Goal: Information Seeking & Learning: Find specific fact

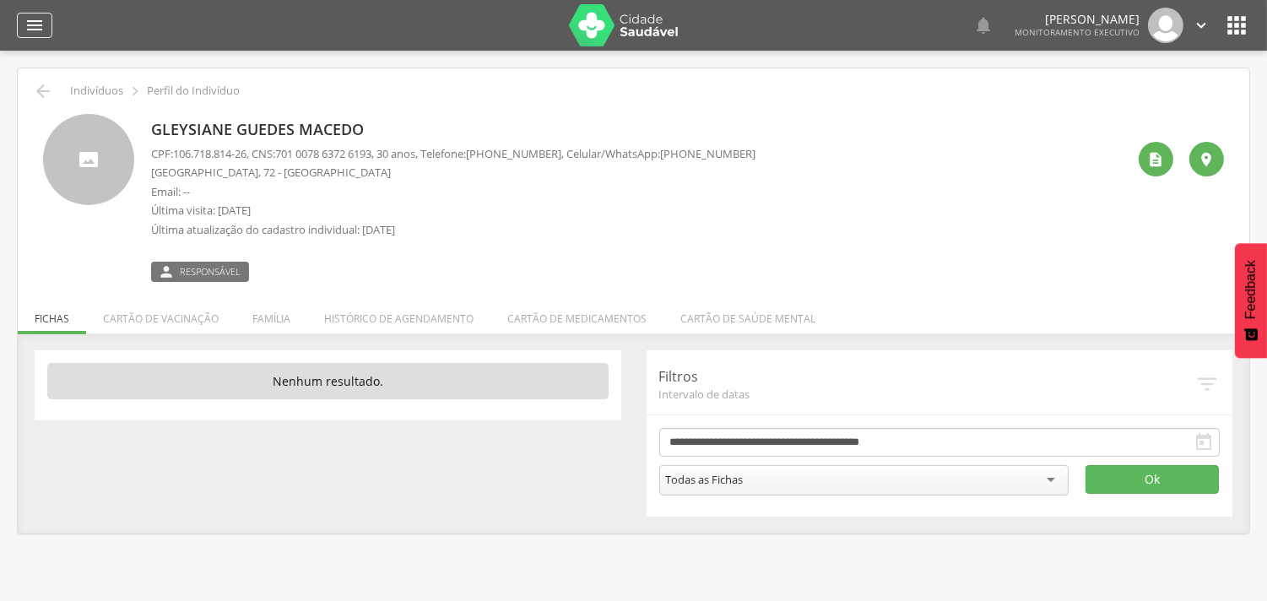
click at [28, 20] on icon "" at bounding box center [34, 25] width 20 height 20
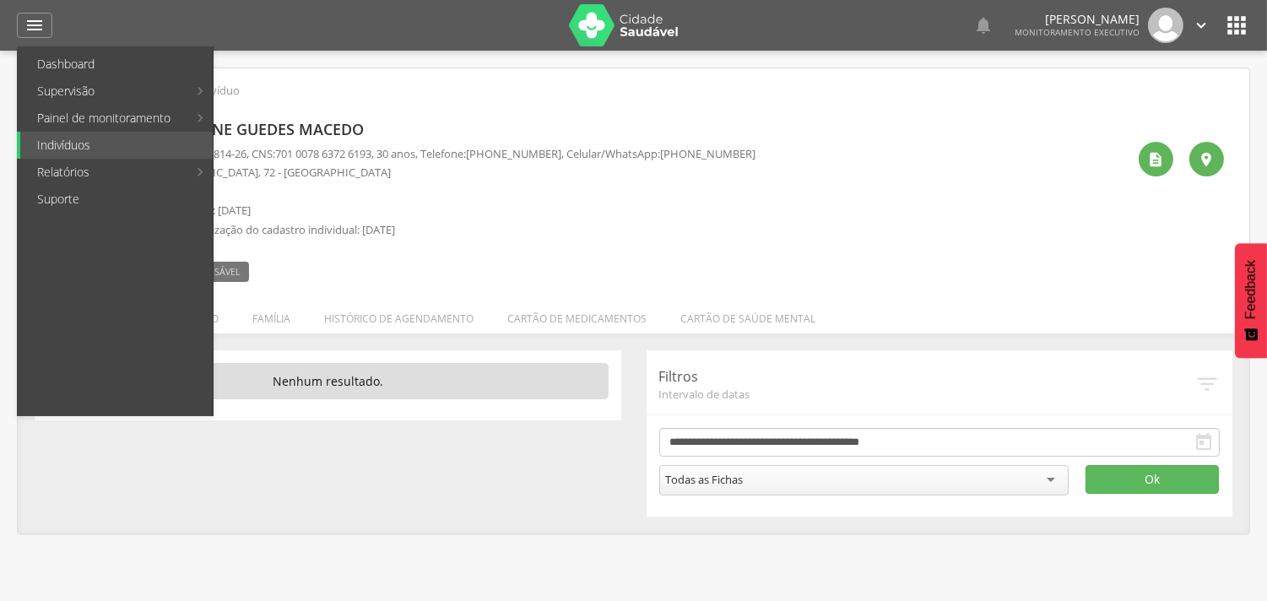
click at [235, 149] on link "Abastecimento" at bounding box center [309, 145] width 190 height 27
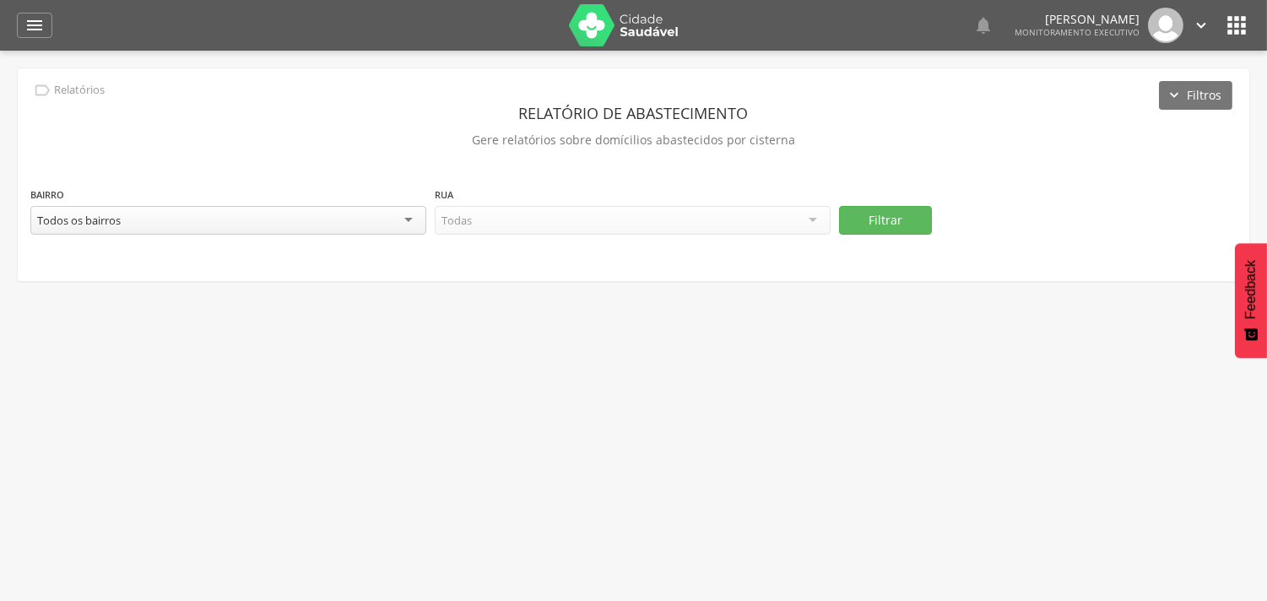
click at [172, 223] on div "Todos os bairros" at bounding box center [228, 220] width 396 height 29
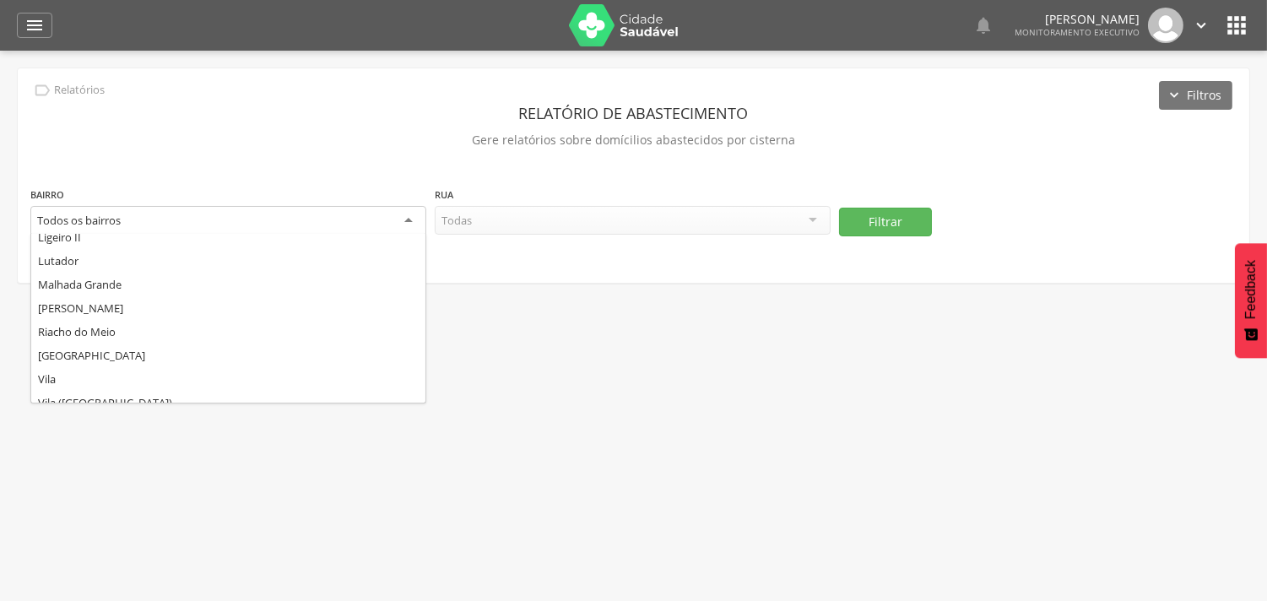
scroll to position [281, 0]
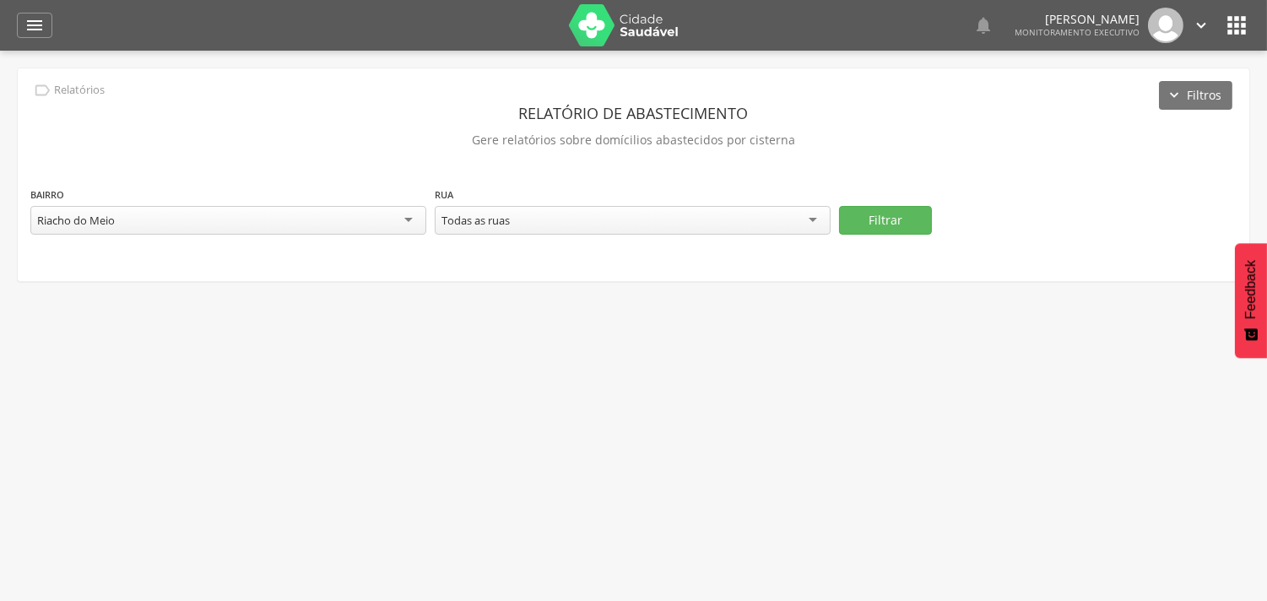
click at [519, 225] on div "Todas as ruas" at bounding box center [633, 220] width 396 height 29
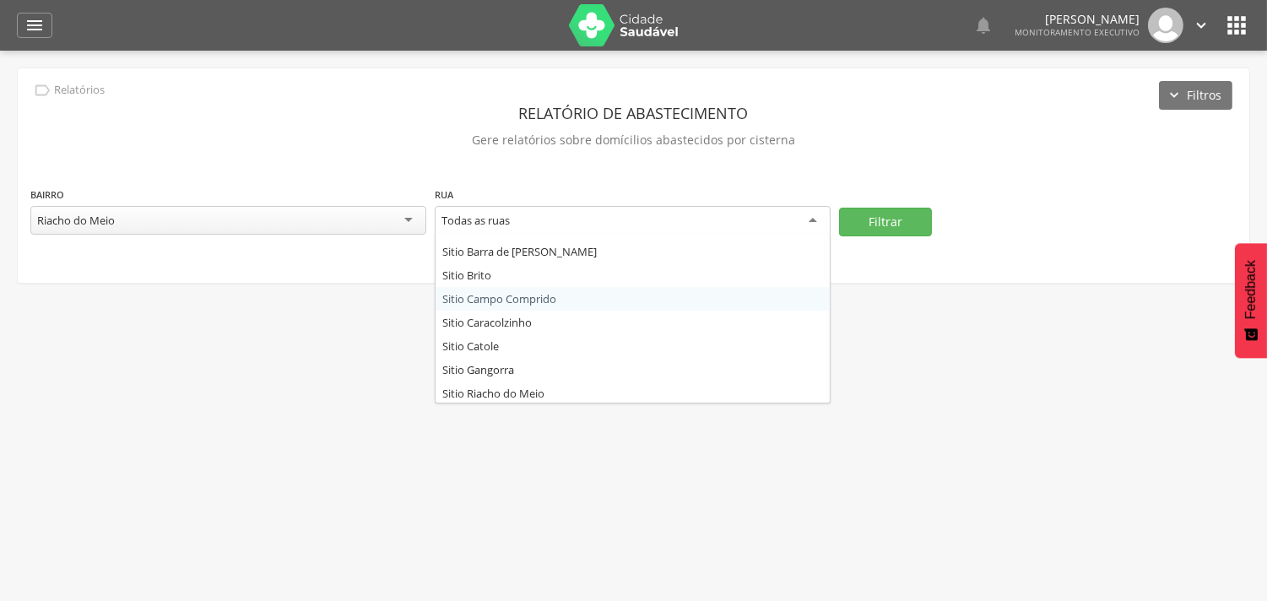
scroll to position [0, 0]
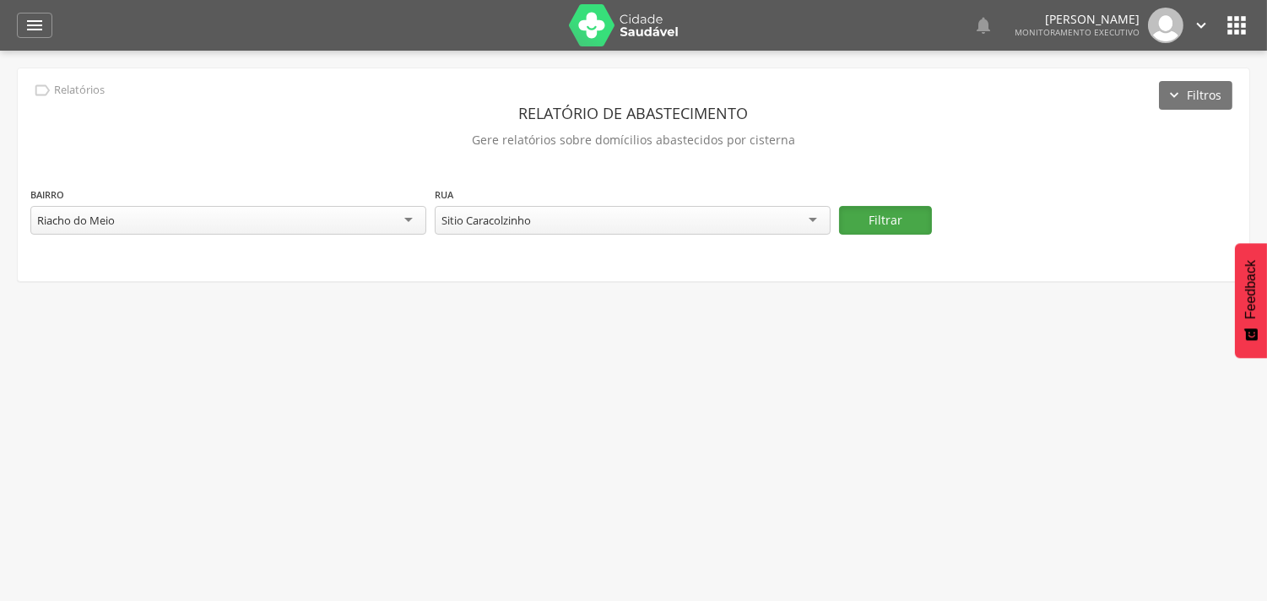
click at [876, 220] on button "Filtrar" at bounding box center [885, 220] width 93 height 29
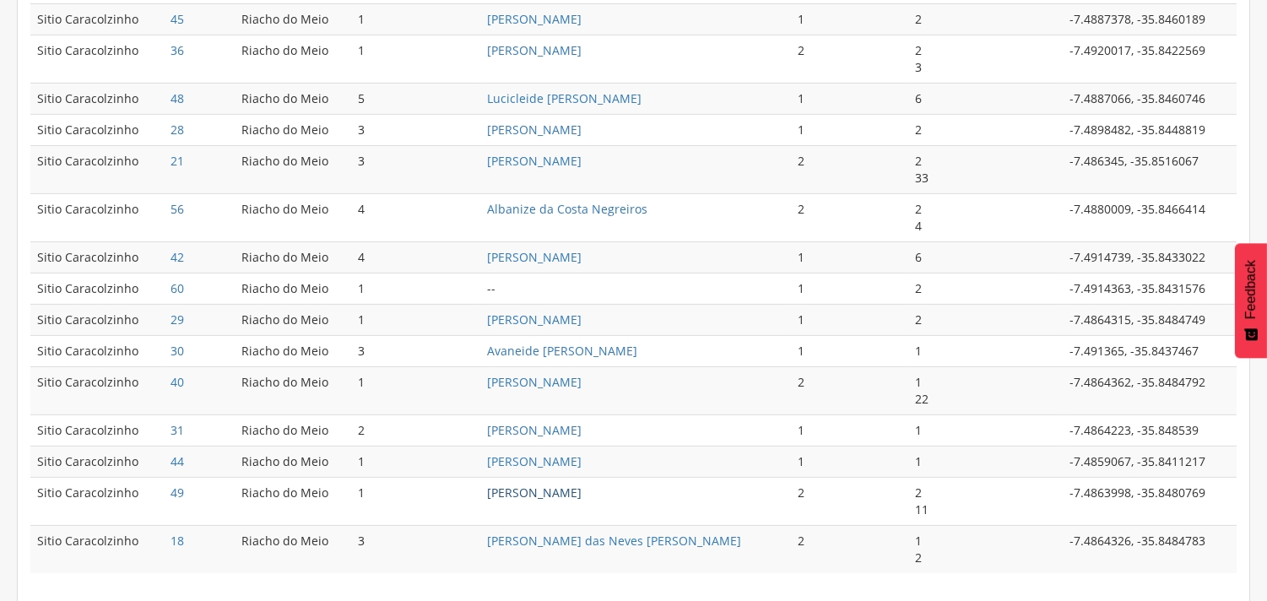
scroll to position [1011, 0]
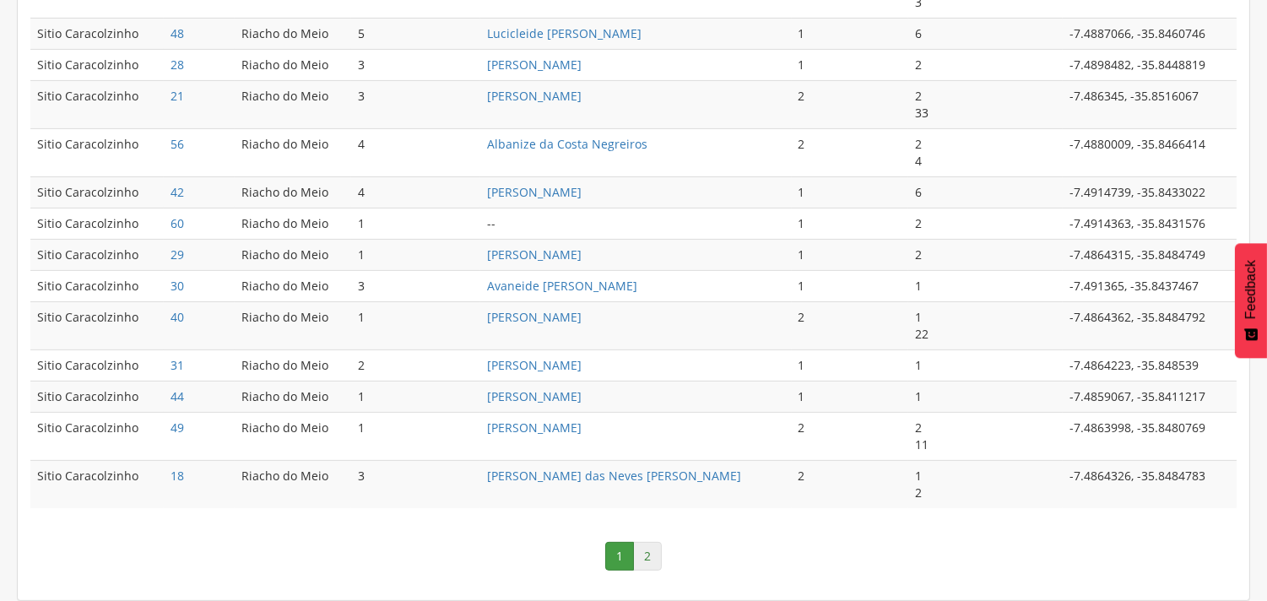
click at [643, 554] on link "2" at bounding box center [647, 556] width 29 height 29
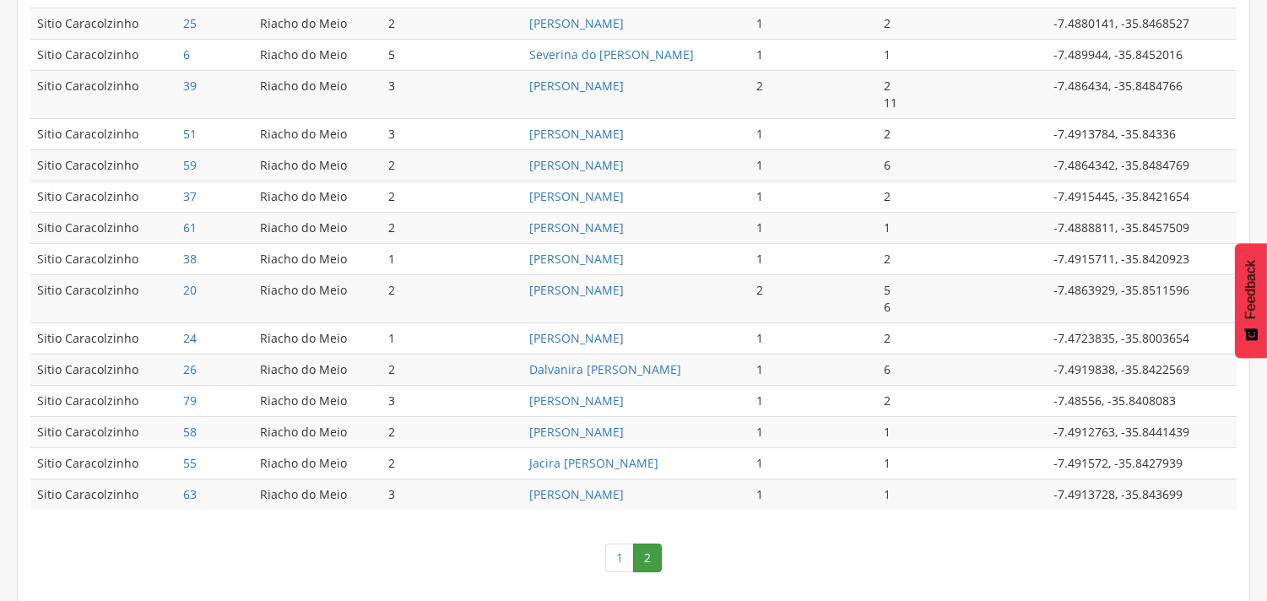
scroll to position [654, 0]
click at [586, 459] on link "Jacira [PERSON_NAME]" at bounding box center [594, 461] width 129 height 16
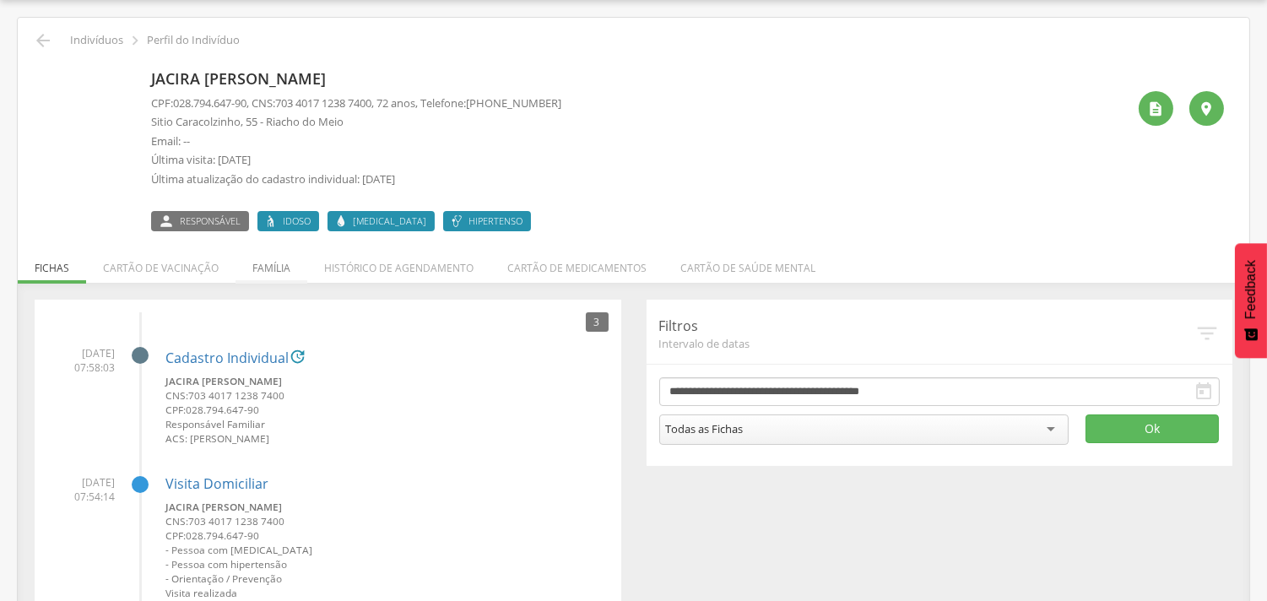
click at [263, 270] on li "Família" at bounding box center [272, 264] width 72 height 40
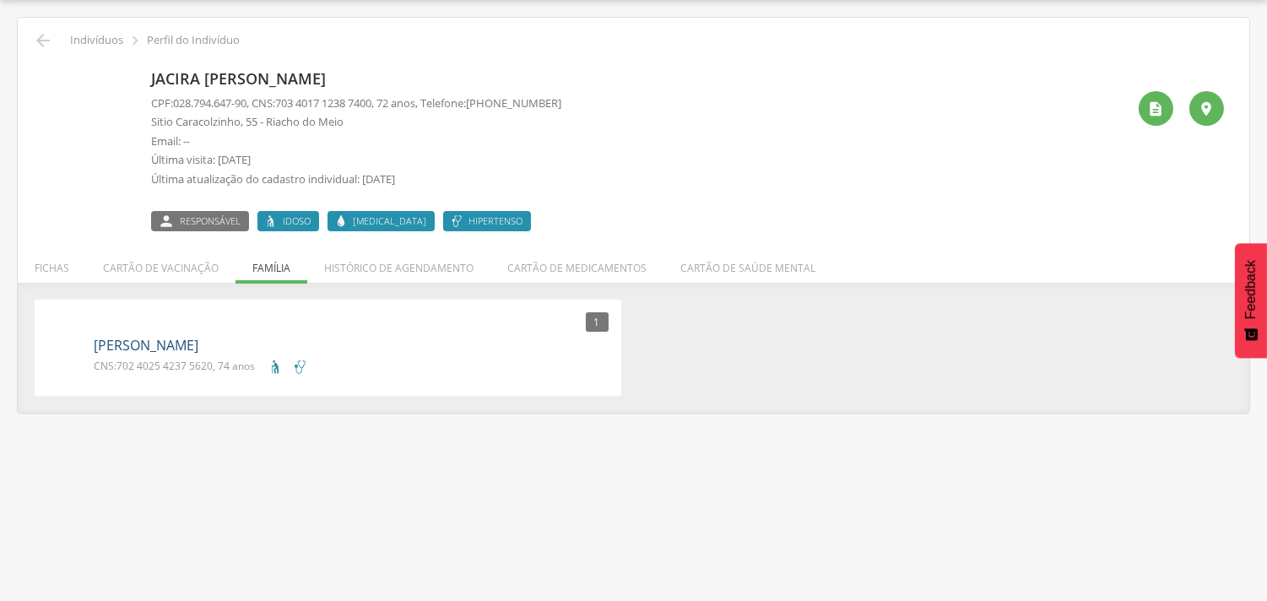
click at [198, 336] on link "[PERSON_NAME]" at bounding box center [146, 345] width 105 height 19
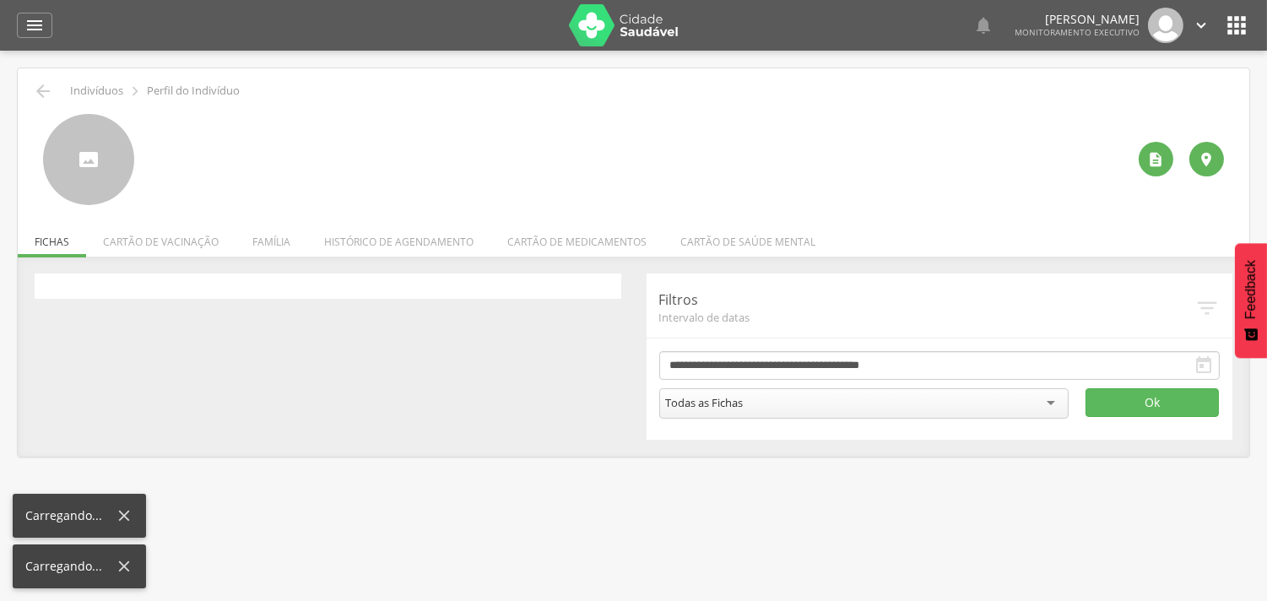
scroll to position [51, 0]
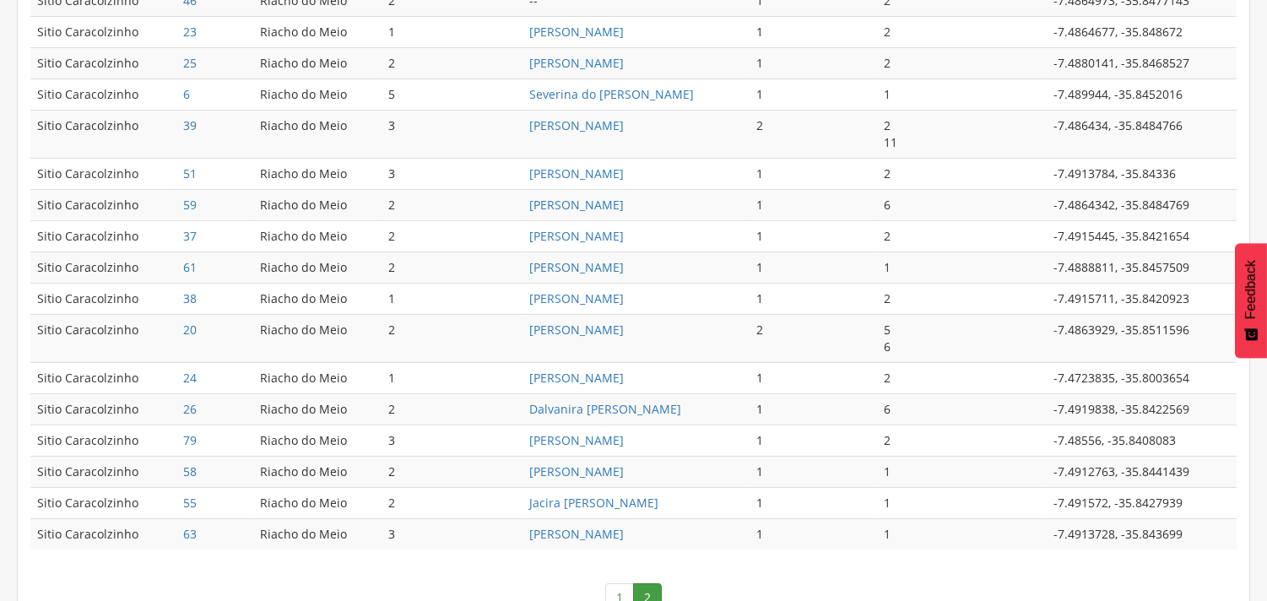
scroll to position [654, 0]
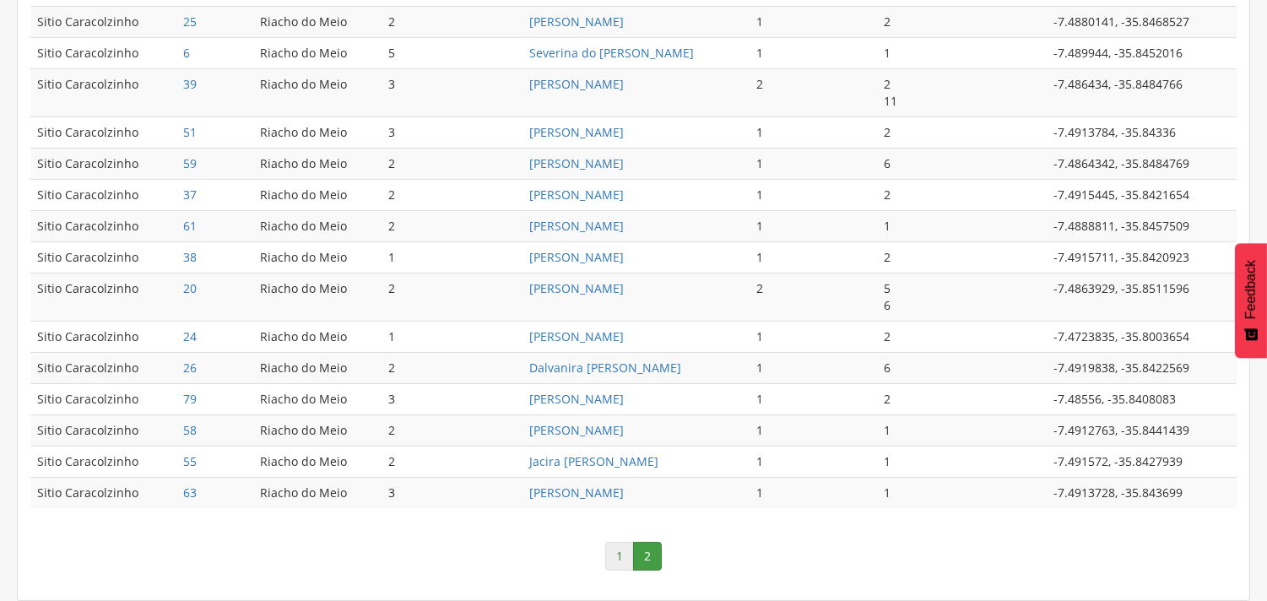
click at [611, 567] on link "1" at bounding box center [619, 556] width 29 height 29
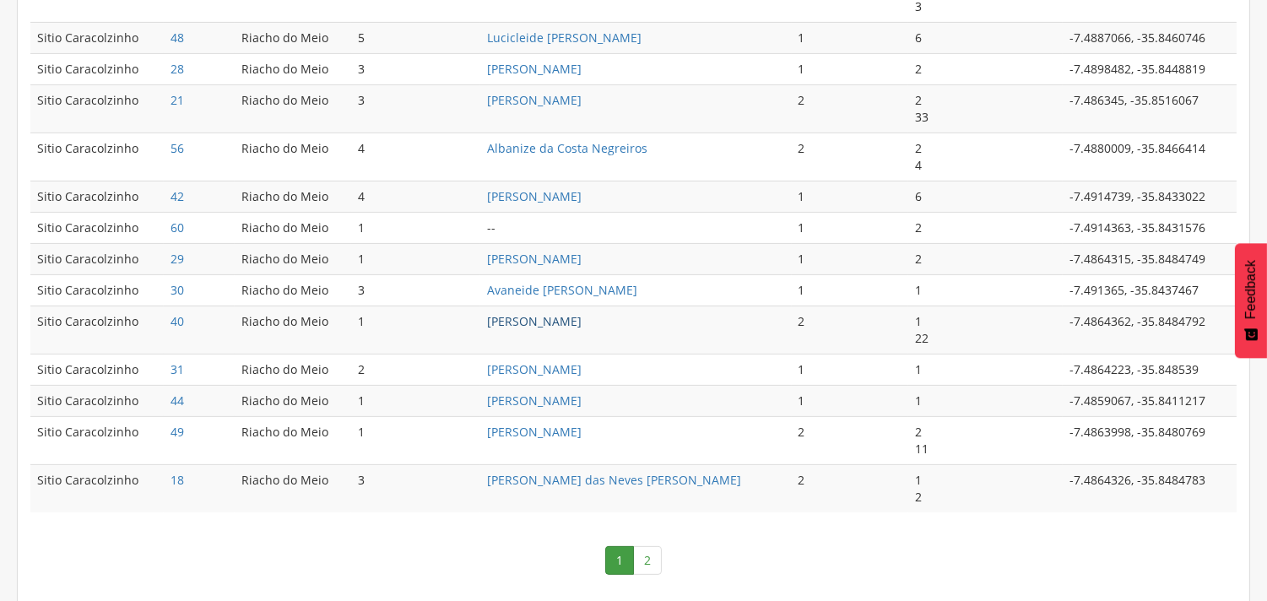
scroll to position [1011, 0]
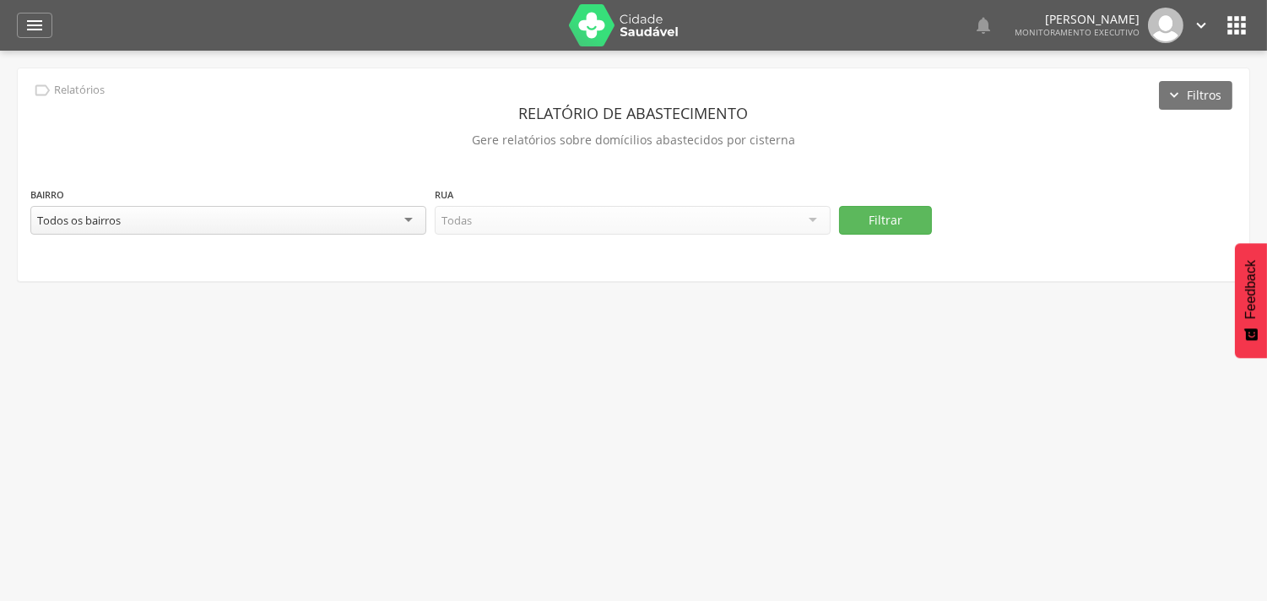
scroll to position [51, 0]
